Goal: Find specific page/section

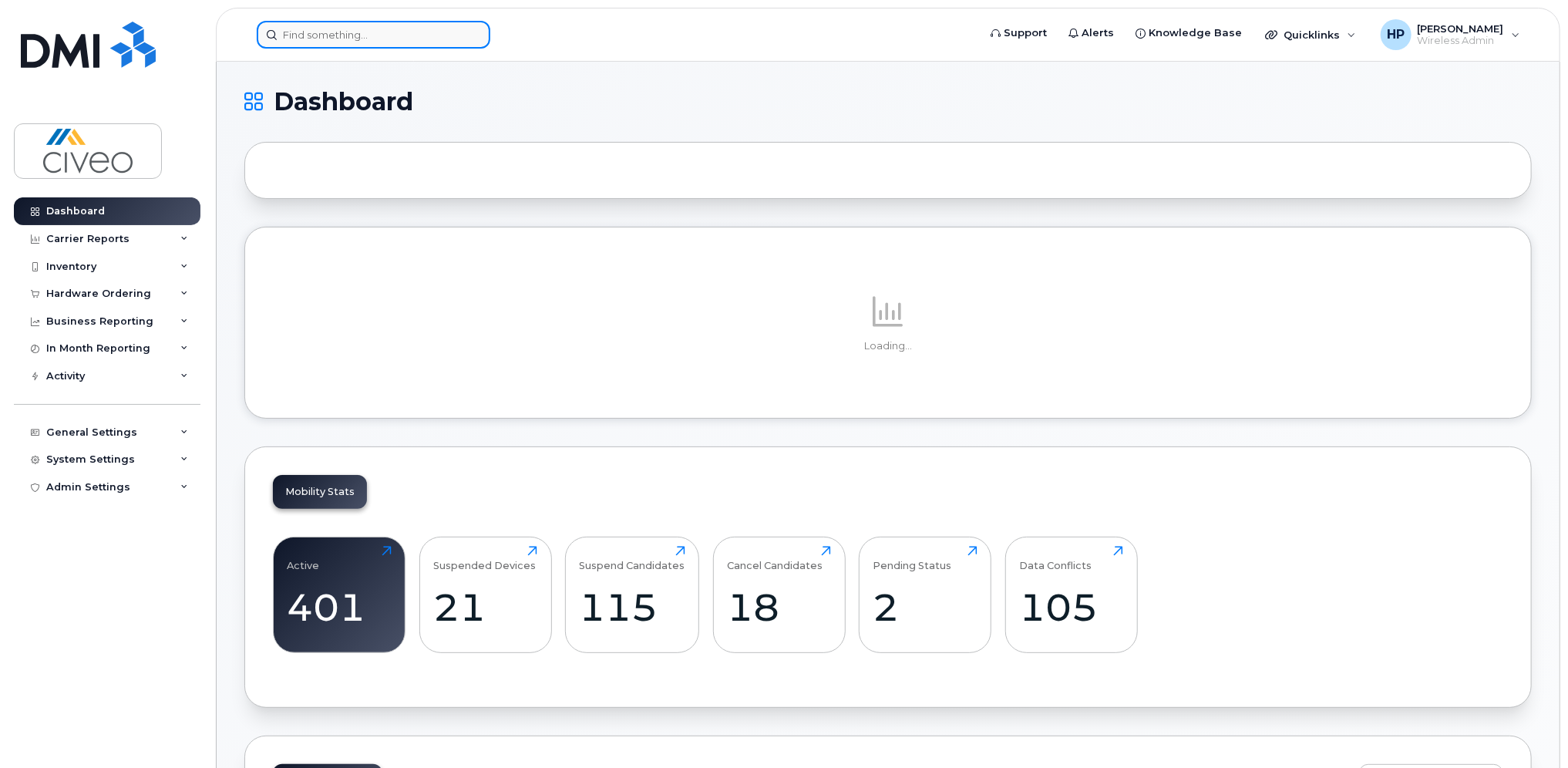
click at [337, 31] on input at bounding box center [373, 34] width 234 height 27
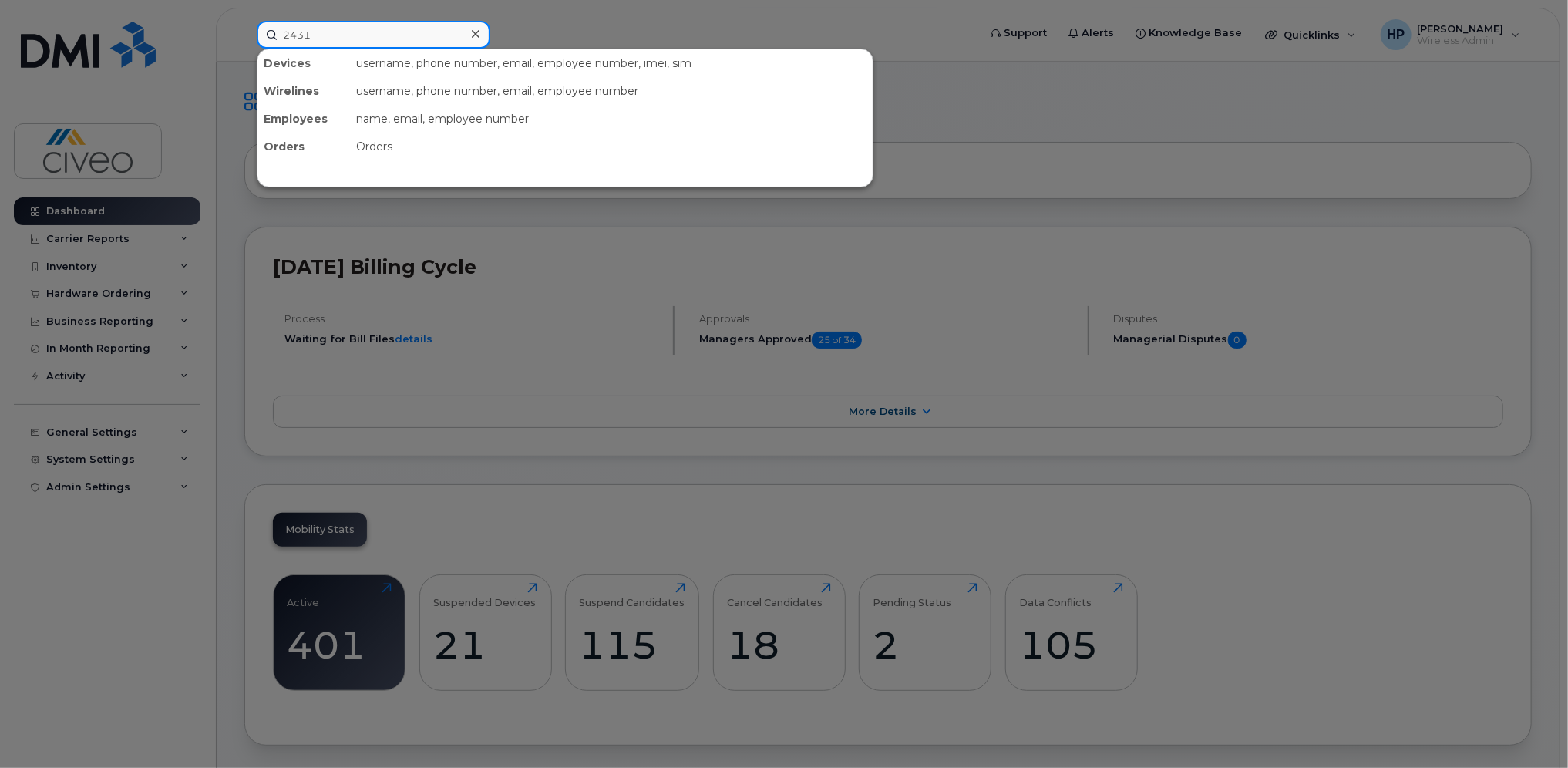
type input "2431"
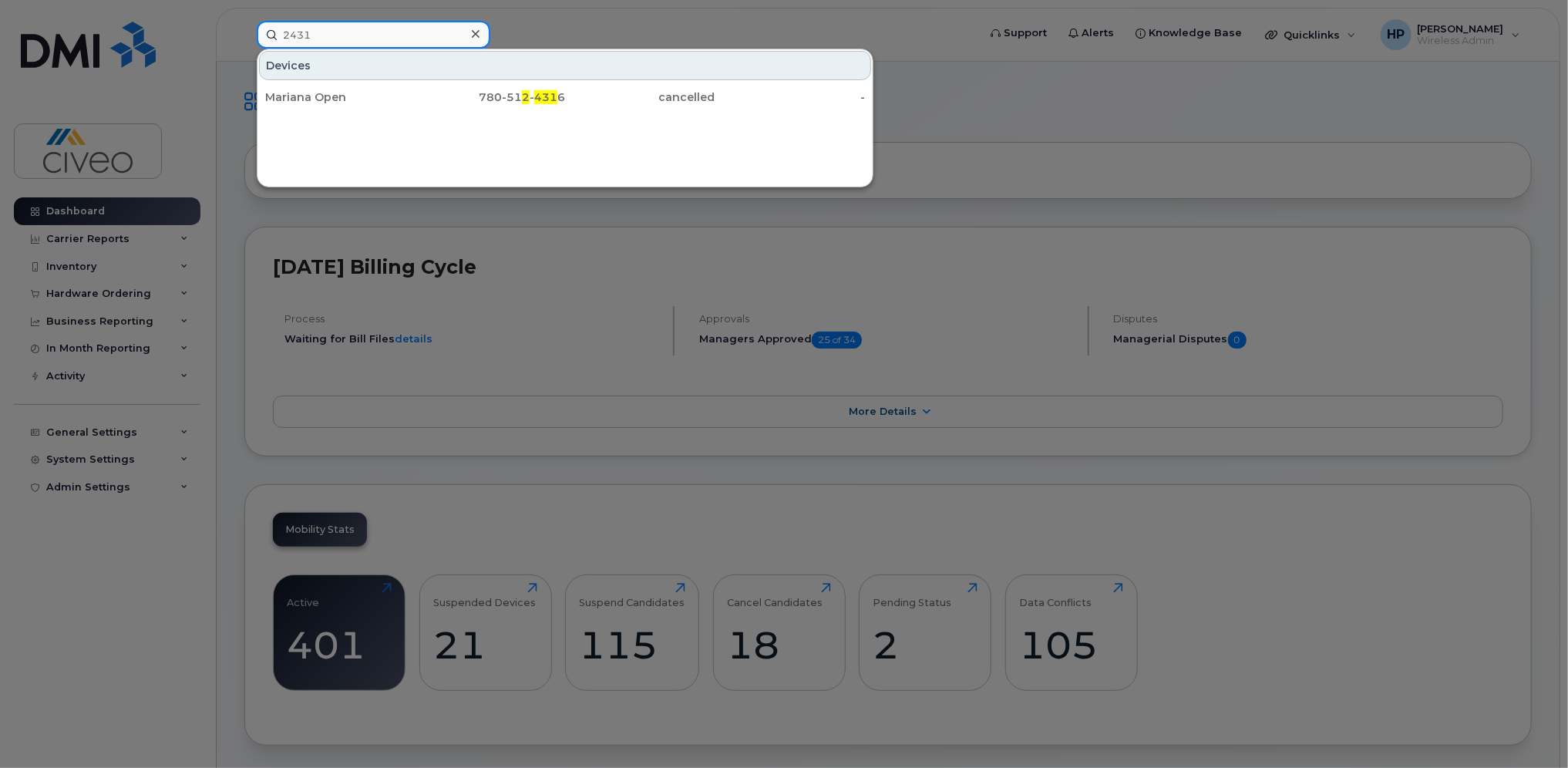
drag, startPoint x: 320, startPoint y: 38, endPoint x: 265, endPoint y: 33, distance: 55.2
click at [265, 33] on input "2431" at bounding box center [373, 34] width 234 height 27
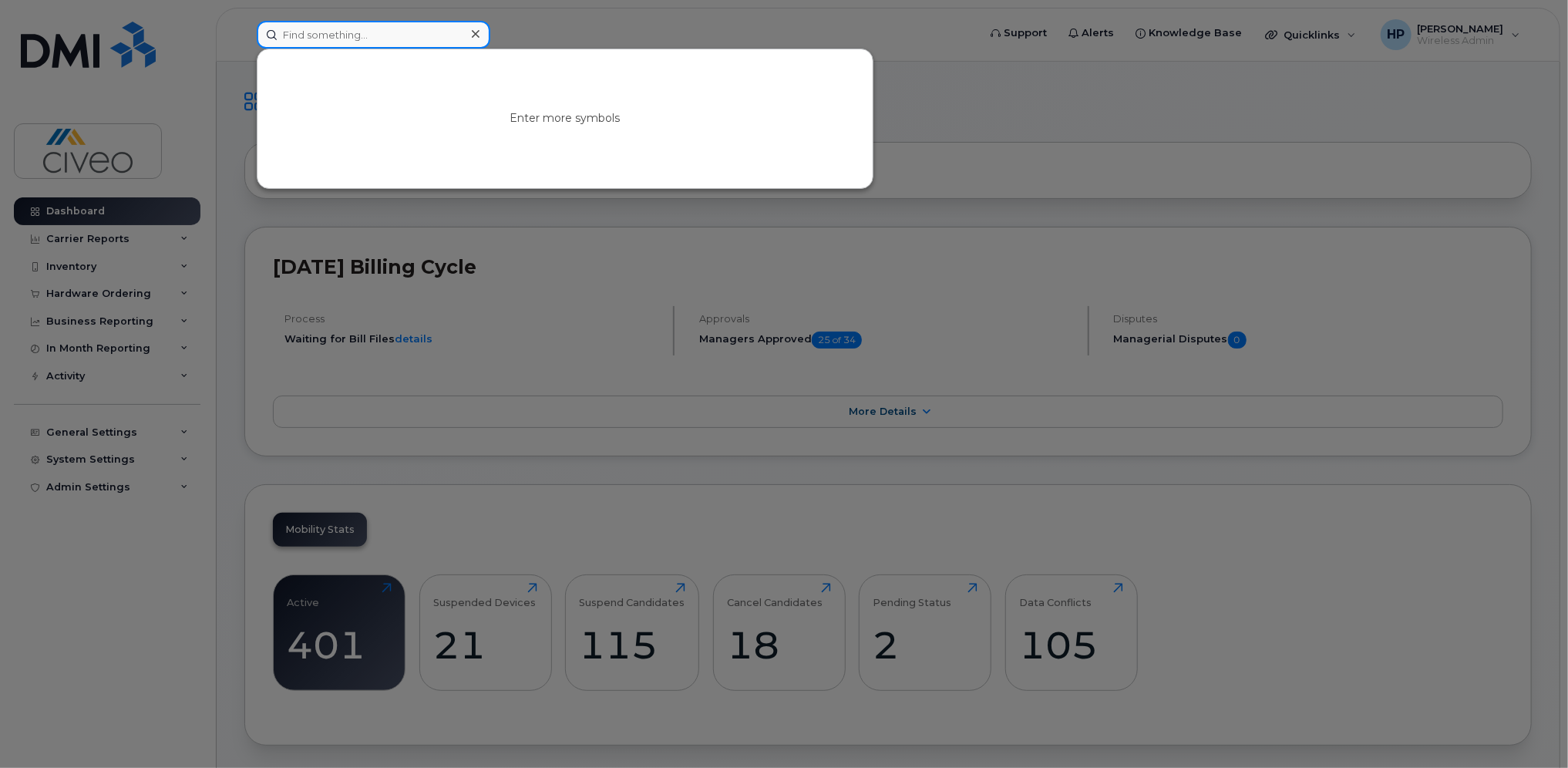
click at [339, 27] on input at bounding box center [373, 34] width 234 height 27
type input "aliss"
drag, startPoint x: 339, startPoint y: 34, endPoint x: 246, endPoint y: 37, distance: 93.0
click at [246, 37] on div "aliss No results" at bounding box center [612, 34] width 735 height 27
type input "78080124"
